Goal: Information Seeking & Learning: Learn about a topic

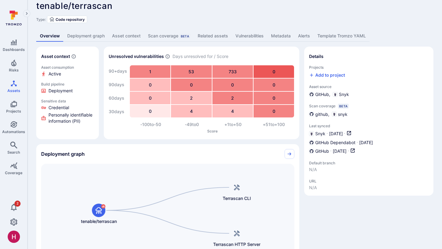
scroll to position [7, 0]
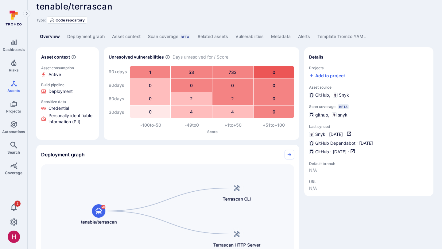
click at [91, 35] on link "Deployment graph" at bounding box center [86, 36] width 45 height 11
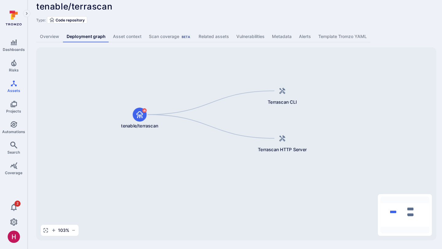
drag, startPoint x: 387, startPoint y: 99, endPoint x: 358, endPoint y: 68, distance: 42.1
click at [341, 69] on div "Terrascan CLI tenable/terrascan Terrascan HTTP Server" at bounding box center [236, 143] width 400 height 193
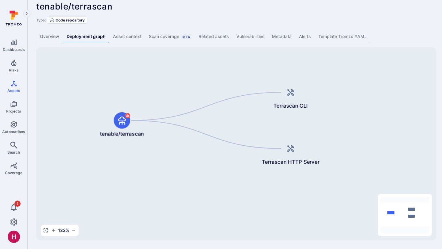
click at [249, 35] on link "Vulnerabilities" at bounding box center [251, 36] width 36 height 11
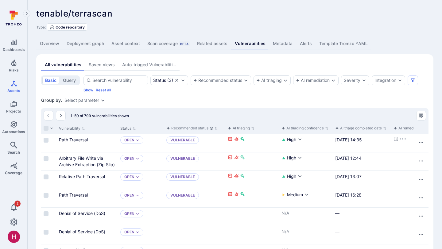
scroll to position [5, 0]
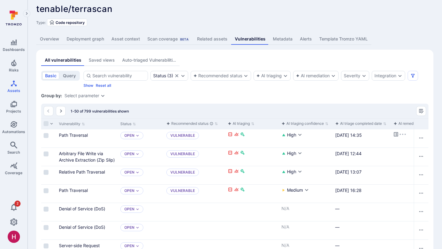
click at [149, 62] on div "Auto-triaged Vulnerabilities" at bounding box center [149, 60] width 54 height 6
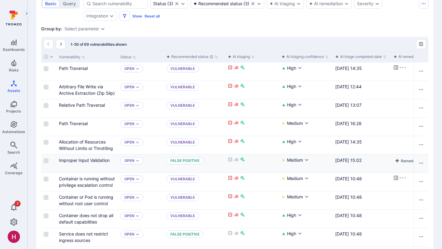
scroll to position [76, 0]
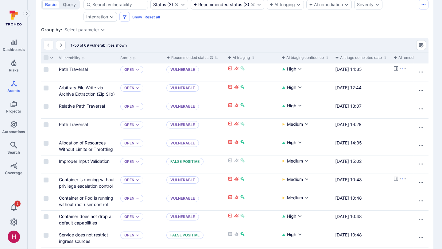
click at [116, 56] on div "Vulnerability" at bounding box center [86, 57] width 61 height 11
drag, startPoint x: 117, startPoint y: 58, endPoint x: 111, endPoint y: 101, distance: 43.4
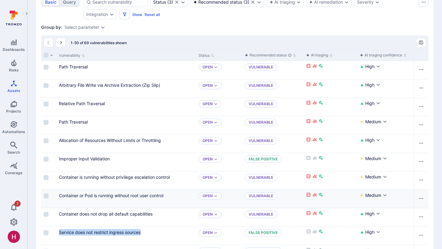
scroll to position [76, 0]
